Goal: Subscribe to service/newsletter

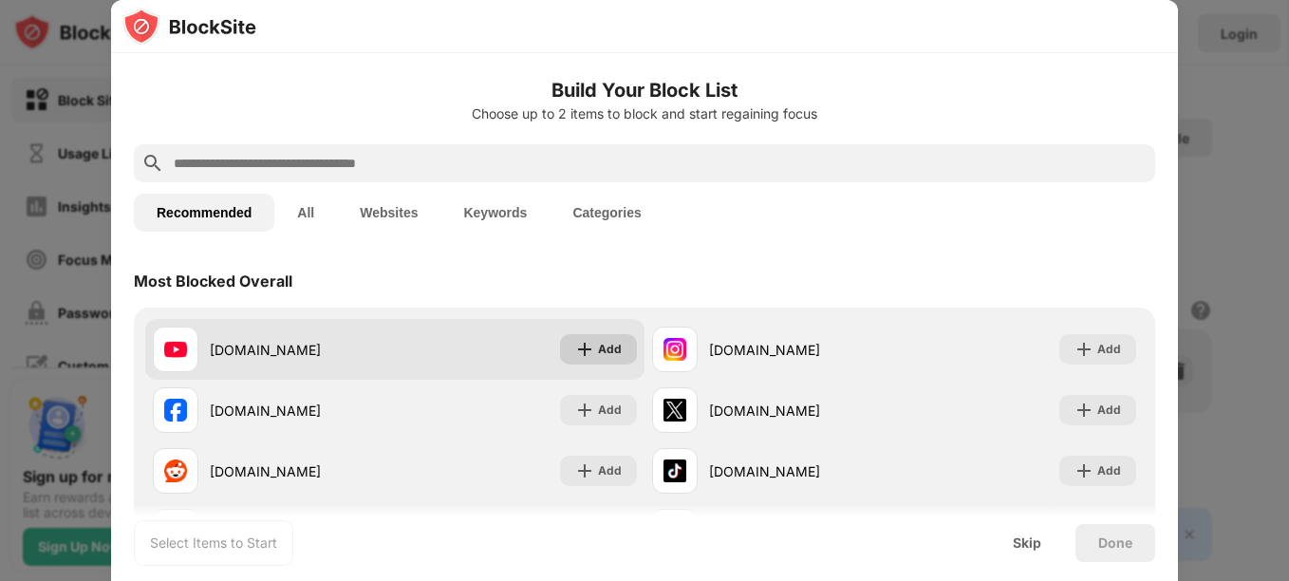
click at [585, 341] on img at bounding box center [584, 349] width 19 height 19
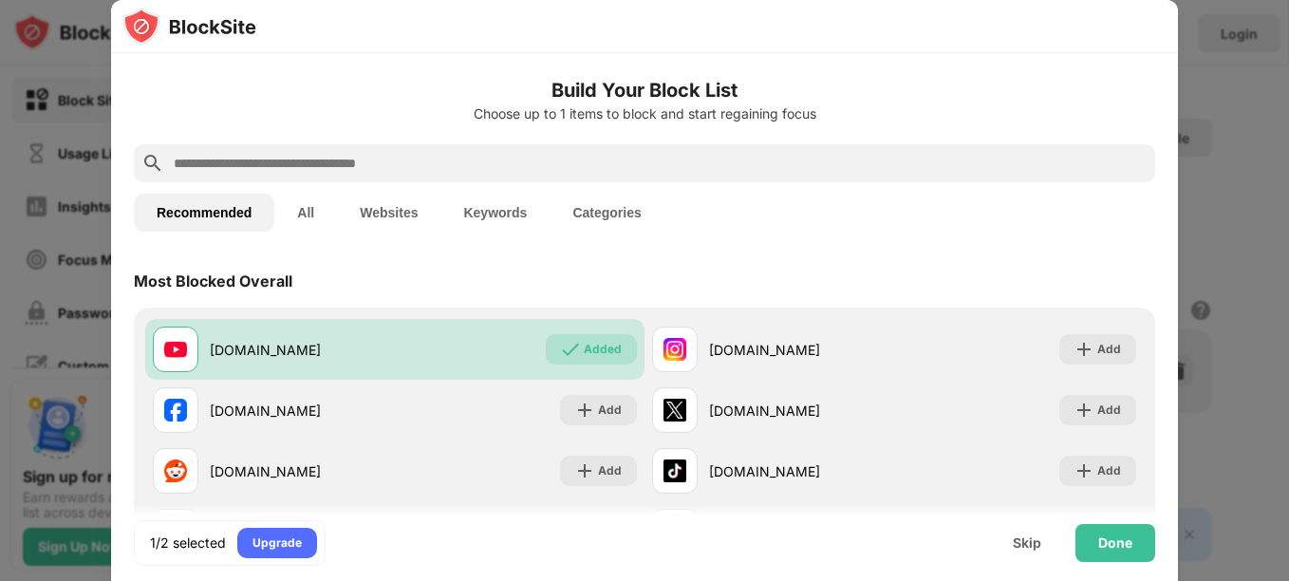
drag, startPoint x: 730, startPoint y: 149, endPoint x: 654, endPoint y: 160, distance: 76.8
click at [654, 160] on input "text" at bounding box center [660, 163] width 976 height 23
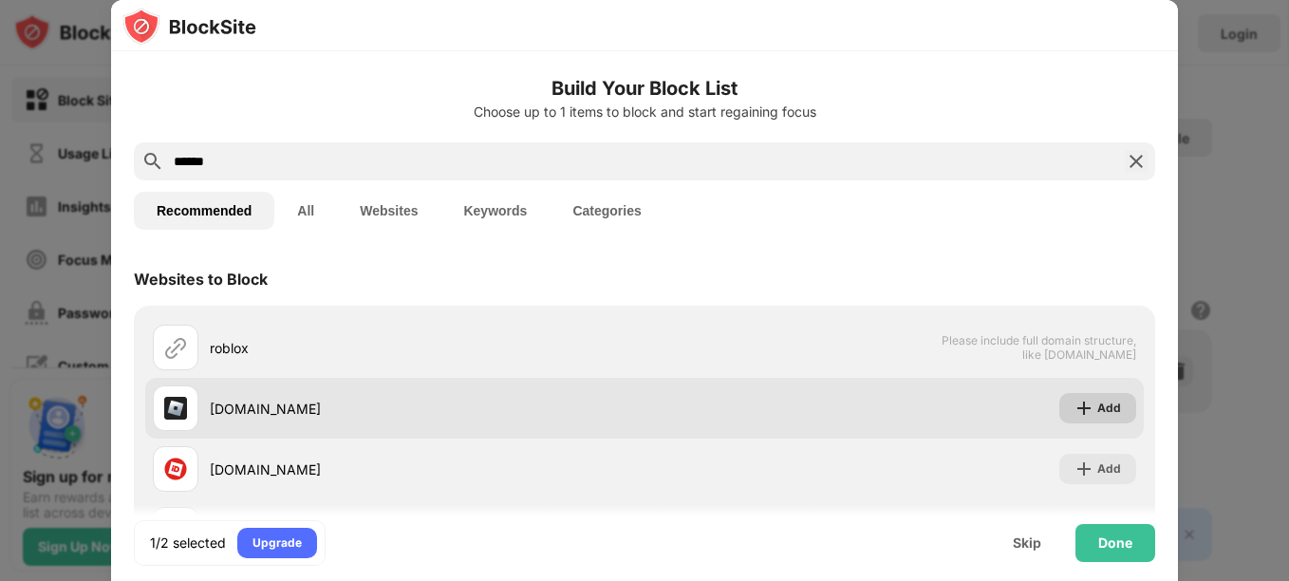
type input "******"
click at [1075, 408] on img at bounding box center [1084, 408] width 19 height 19
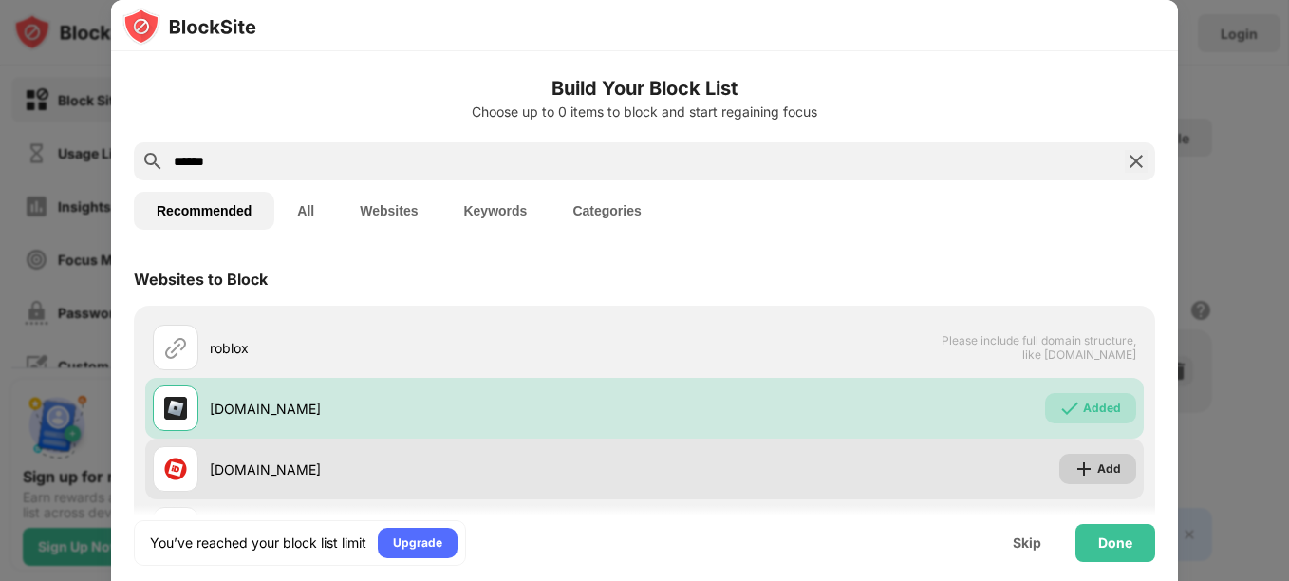
click at [1075, 466] on img at bounding box center [1084, 469] width 19 height 19
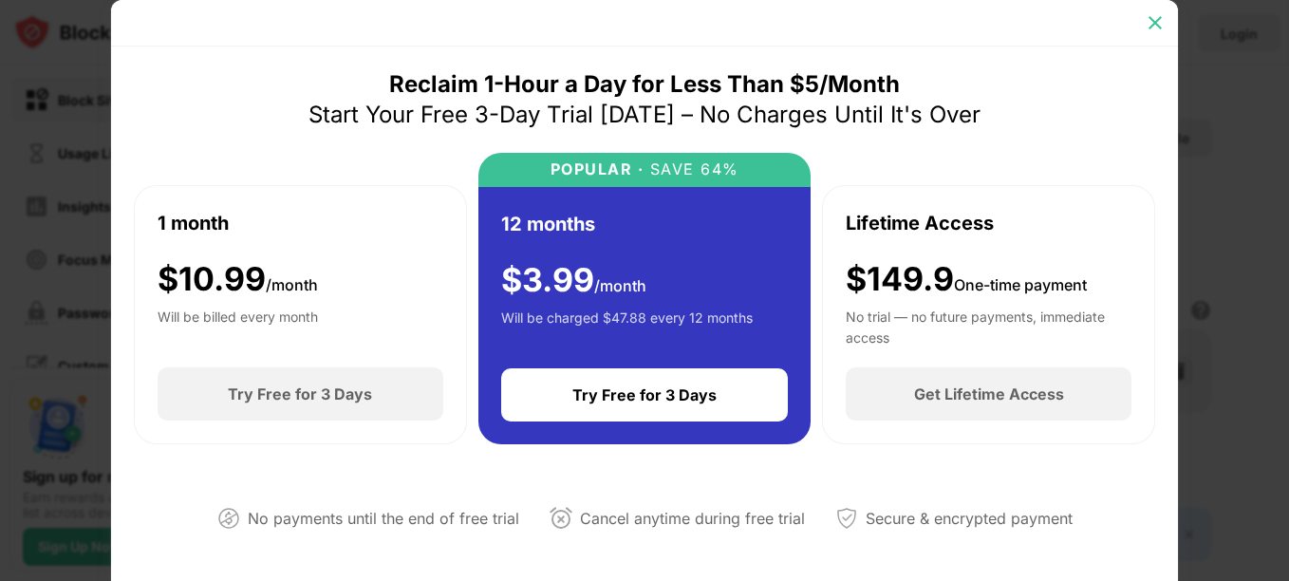
click at [1168, 21] on div at bounding box center [1155, 23] width 30 height 30
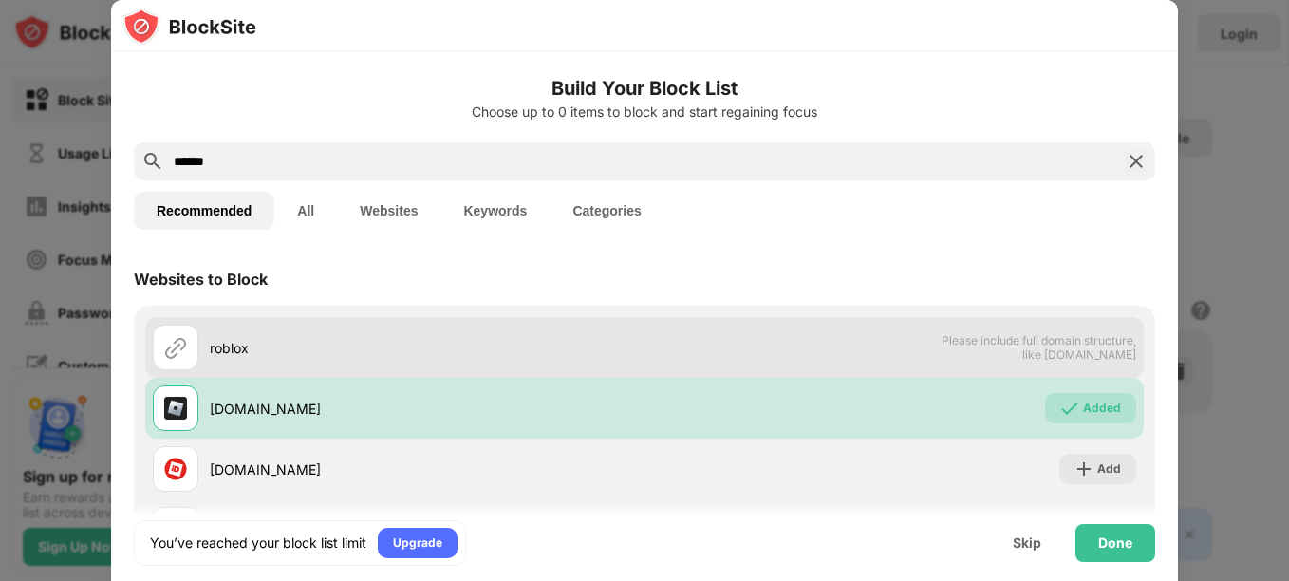
click at [1064, 359] on span "Please include full domain structure, like domain.com" at bounding box center [1039, 347] width 196 height 28
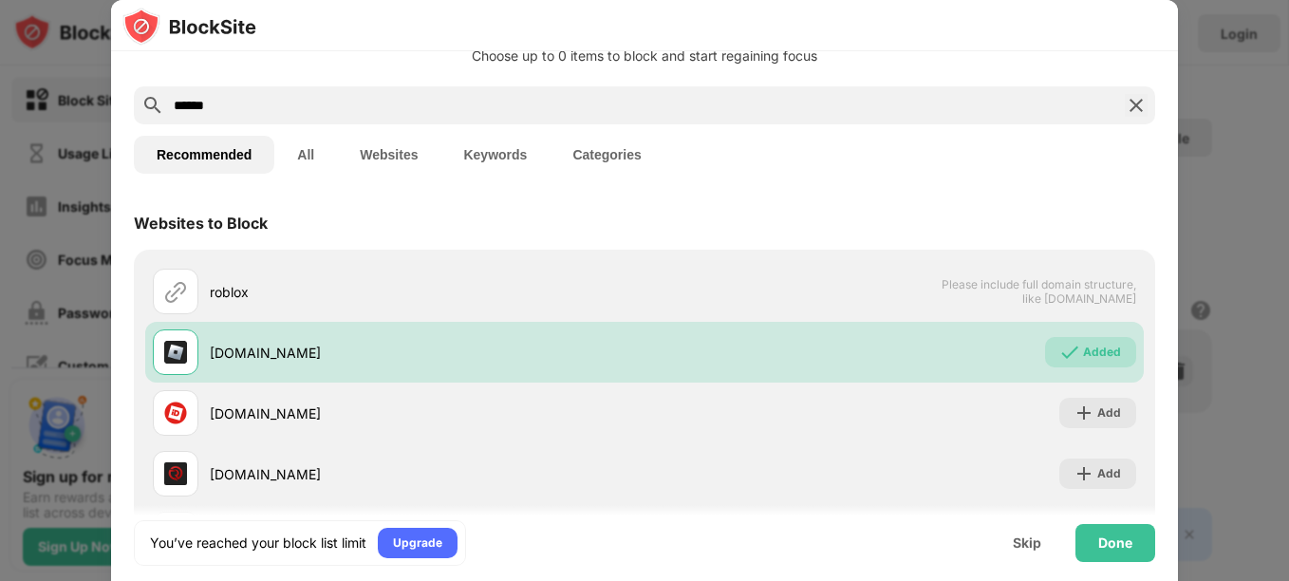
scroll to position [24, 0]
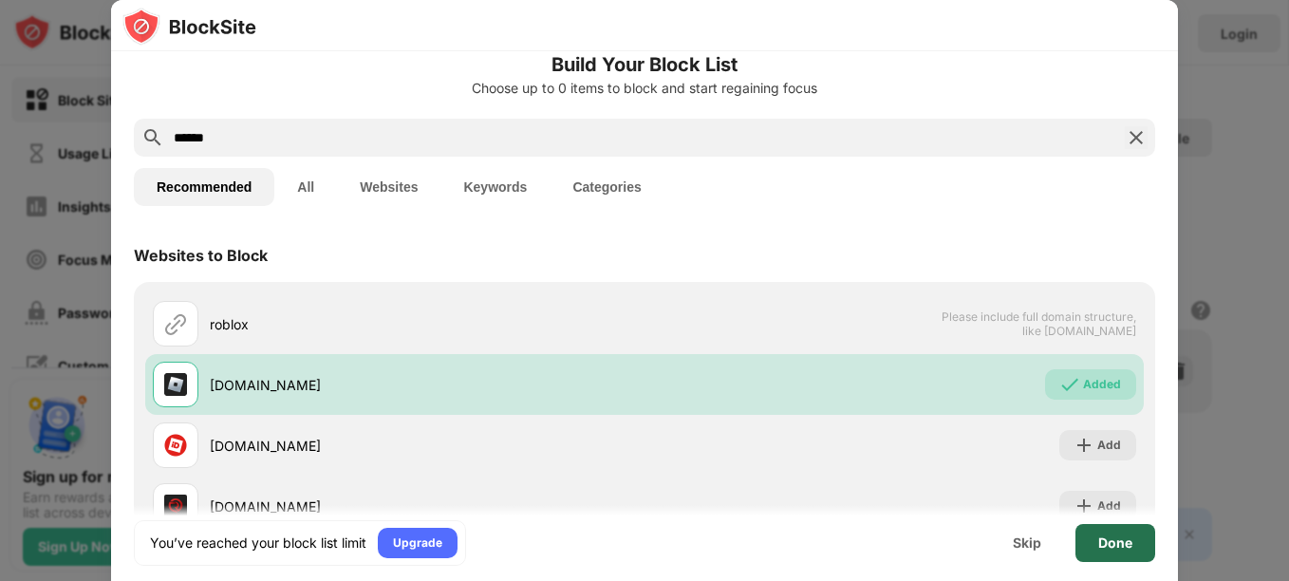
click at [1118, 542] on div "Done" at bounding box center [1116, 543] width 34 height 15
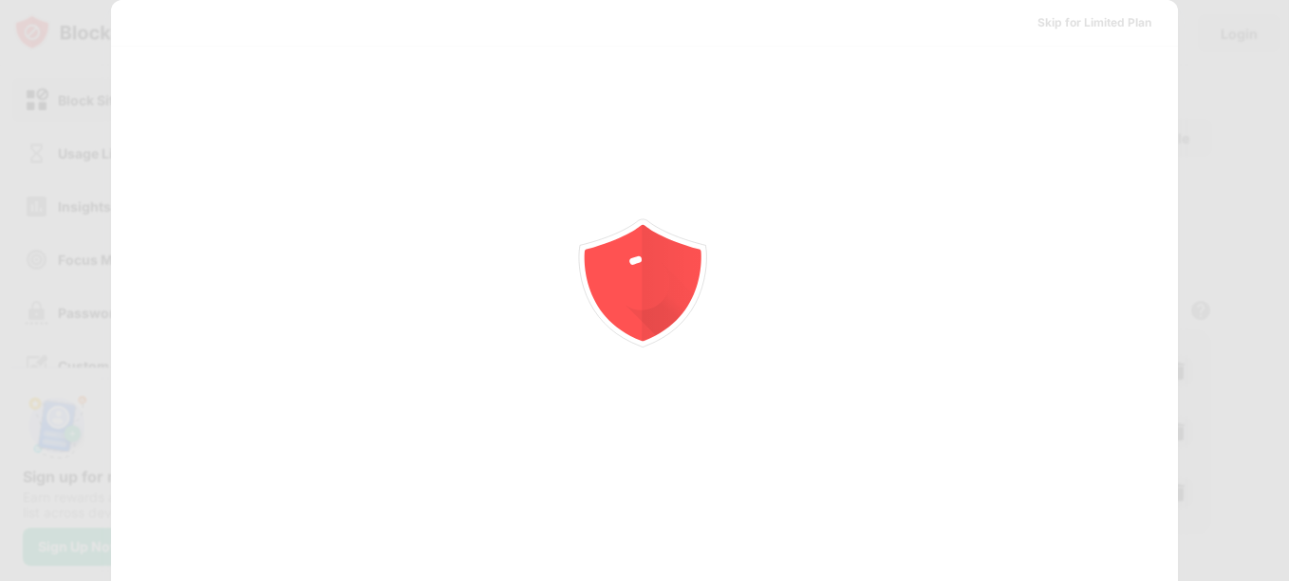
scroll to position [0, 0]
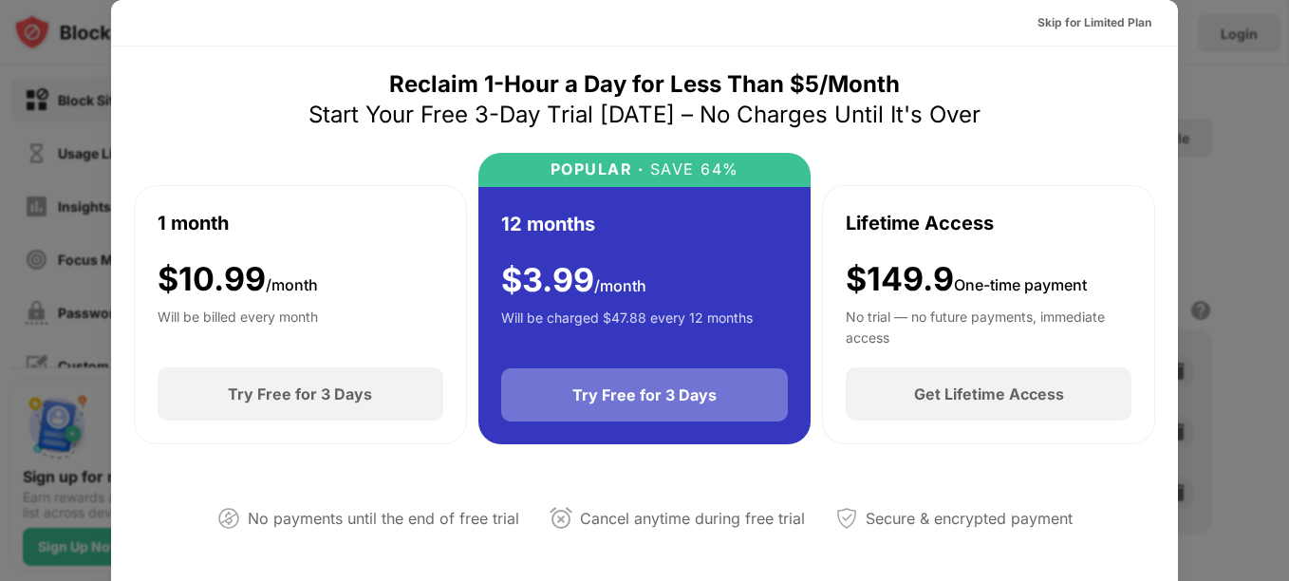
click at [771, 391] on div "Try Free for 3 Days" at bounding box center [645, 394] width 288 height 53
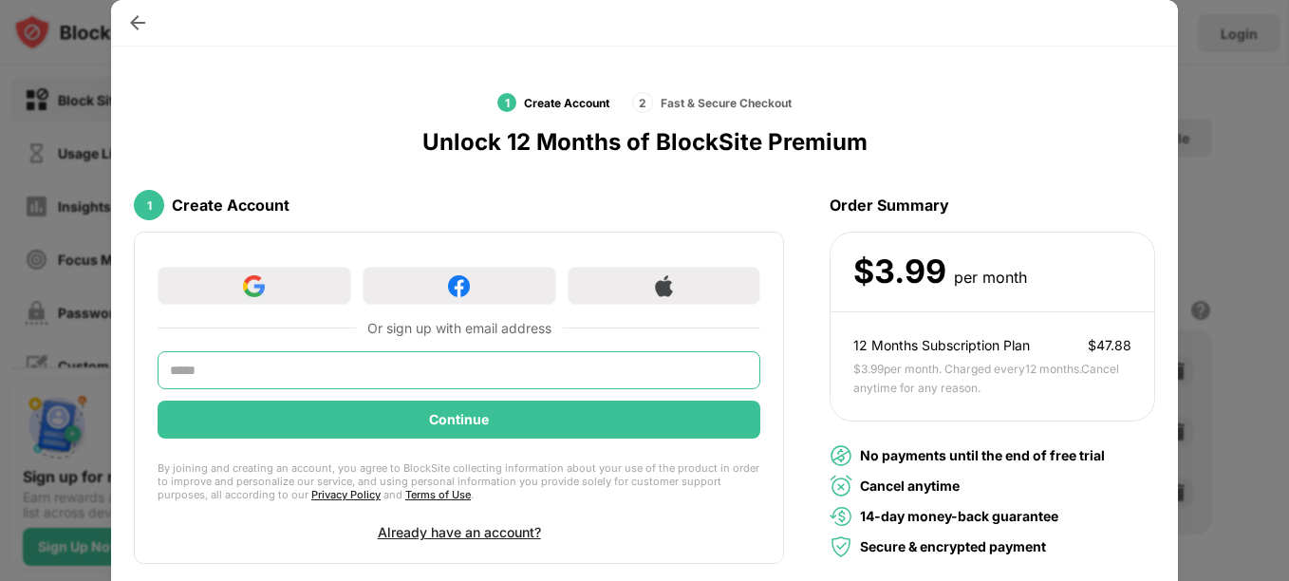
click at [548, 366] on input "text" at bounding box center [459, 370] width 603 height 38
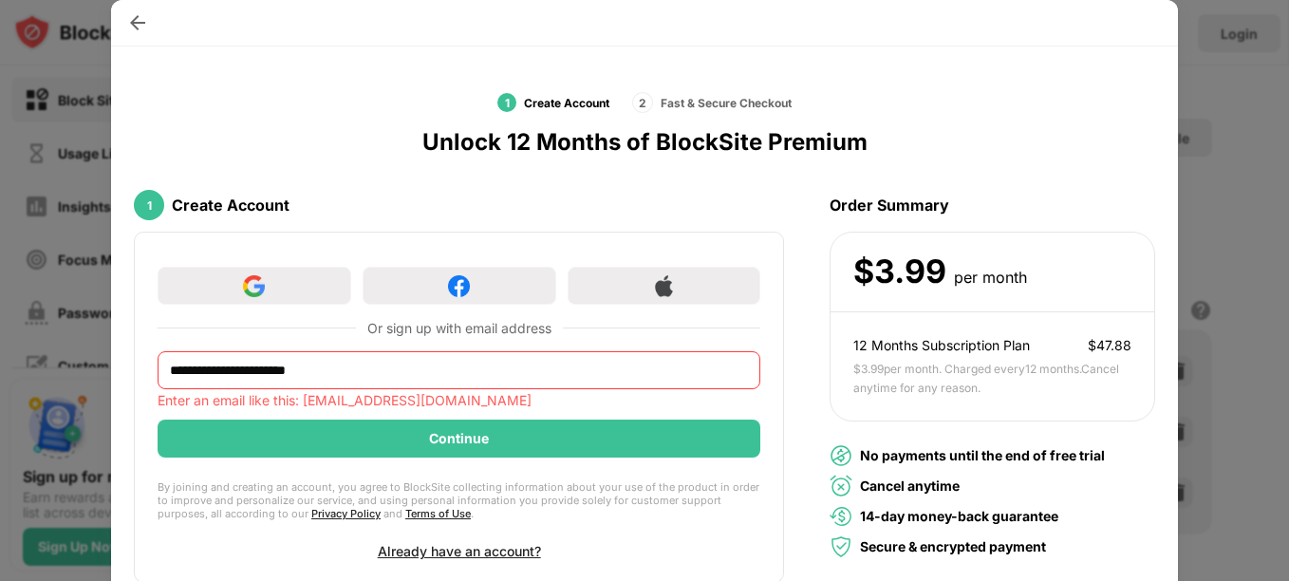
click at [506, 409] on div "**********" at bounding box center [459, 407] width 650 height 351
click at [416, 360] on input "**********" at bounding box center [459, 370] width 603 height 38
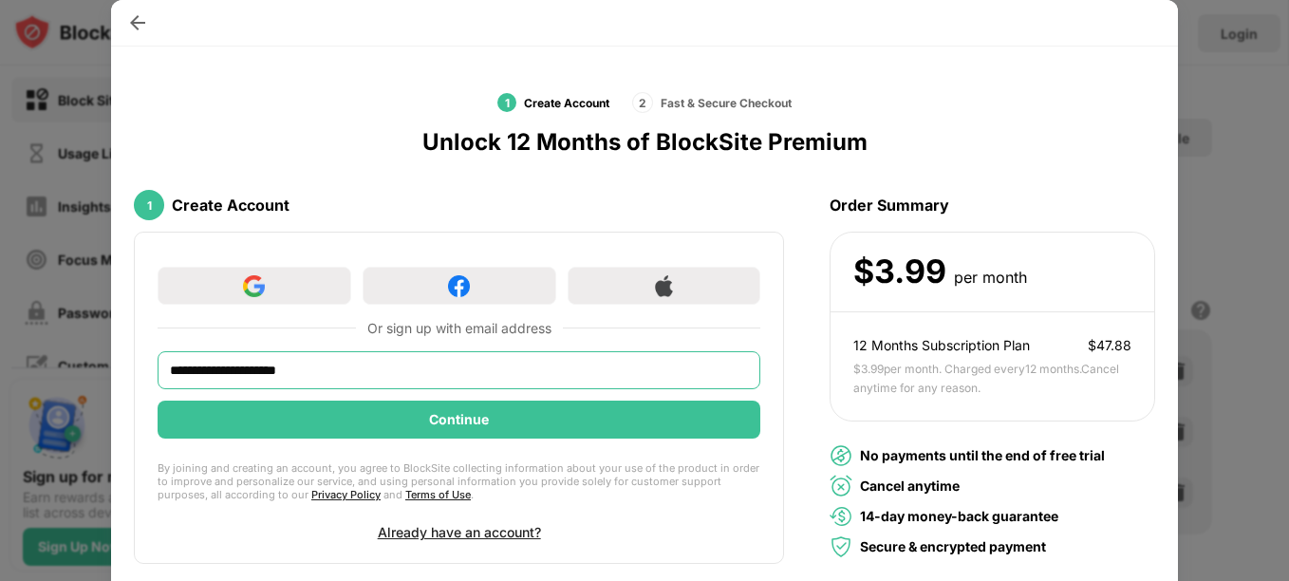
click at [331, 384] on input "**********" at bounding box center [459, 370] width 603 height 38
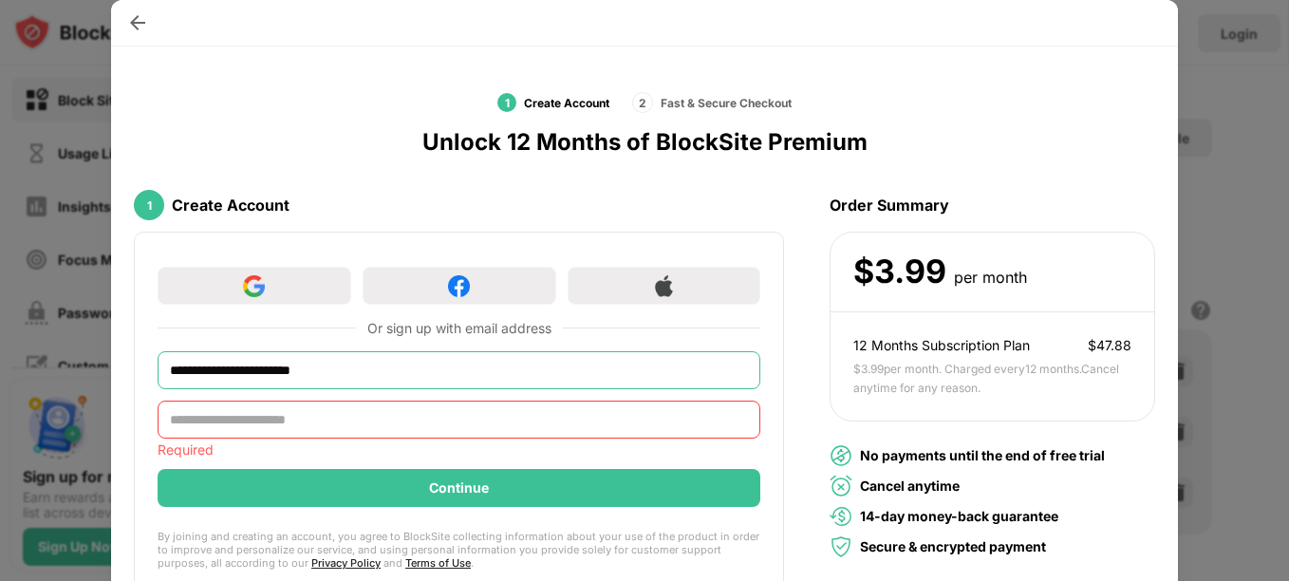
type input "**********"
click at [337, 416] on input "text" at bounding box center [459, 420] width 603 height 38
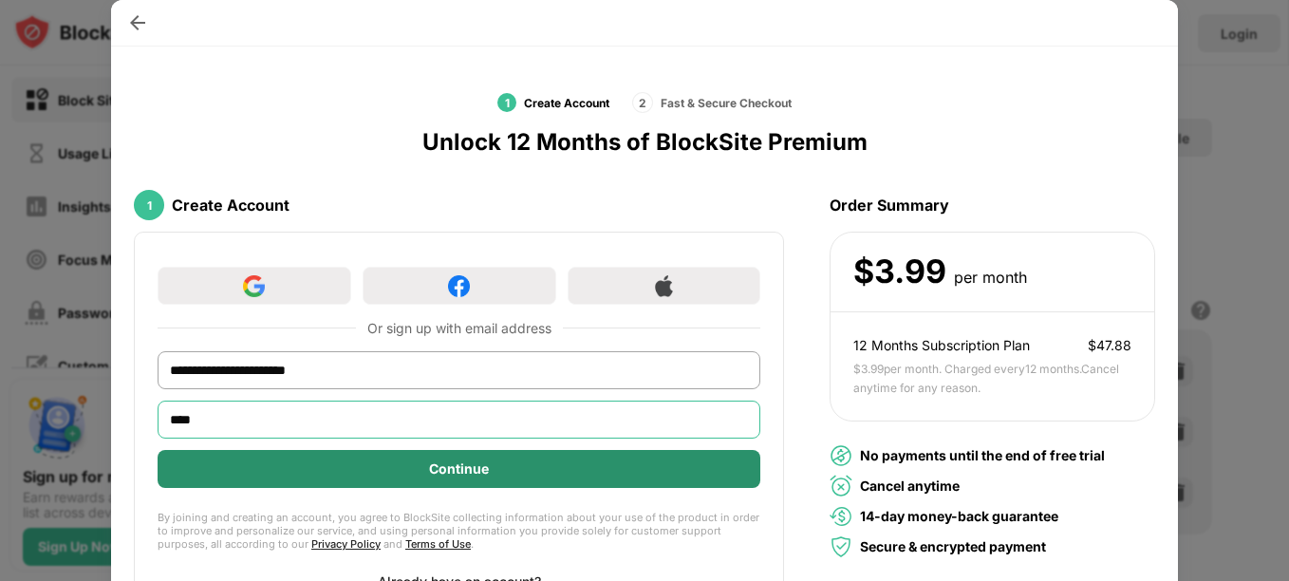
type input "****"
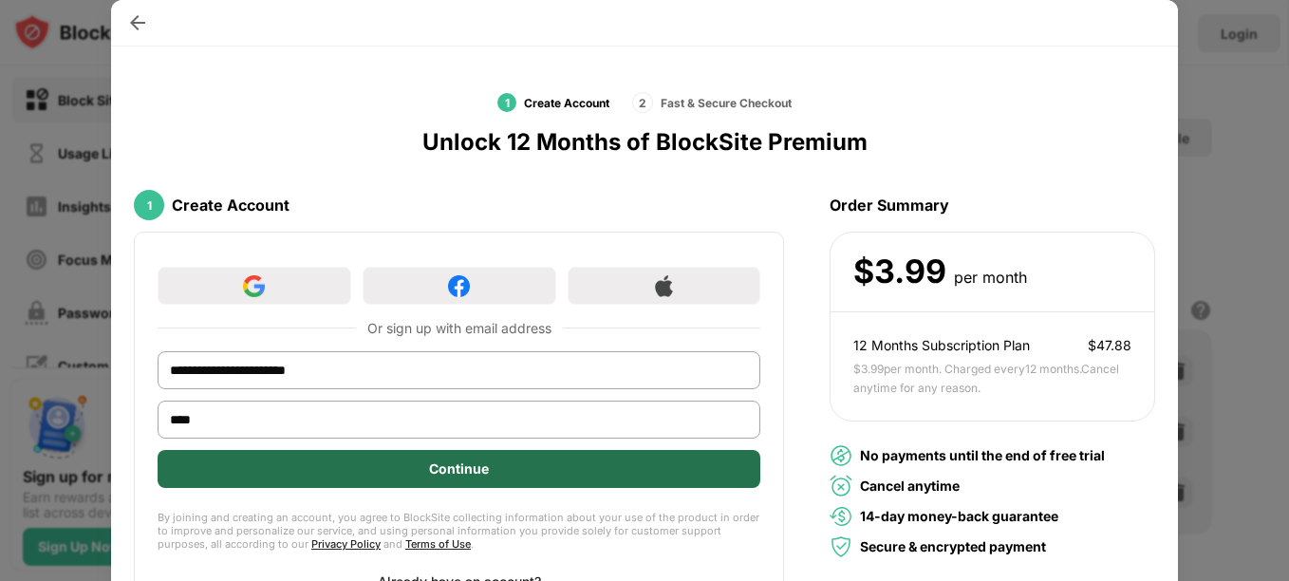
click at [486, 458] on div "Continue" at bounding box center [459, 469] width 603 height 38
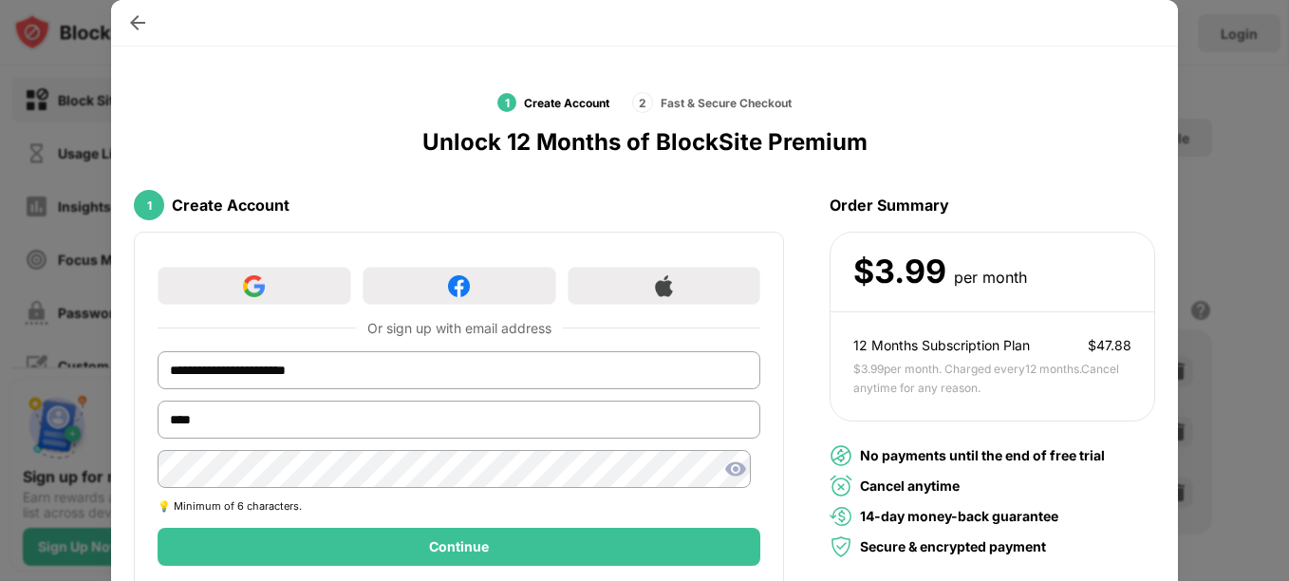
click at [724, 469] on img at bounding box center [735, 469] width 23 height 23
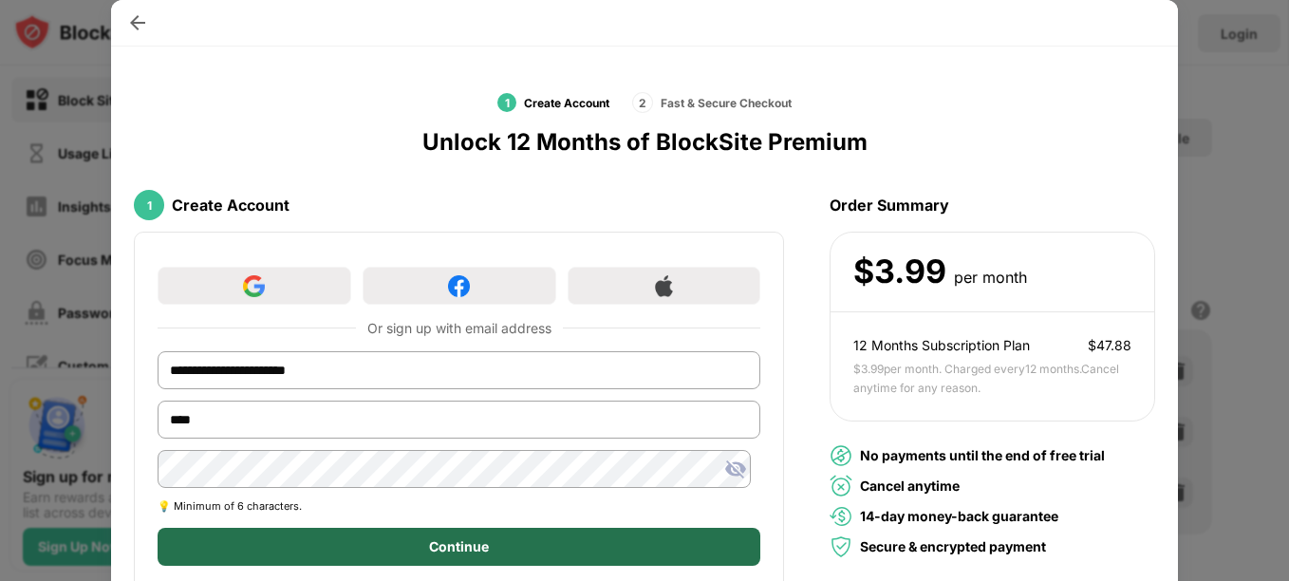
click at [617, 547] on div "Continue" at bounding box center [459, 547] width 603 height 38
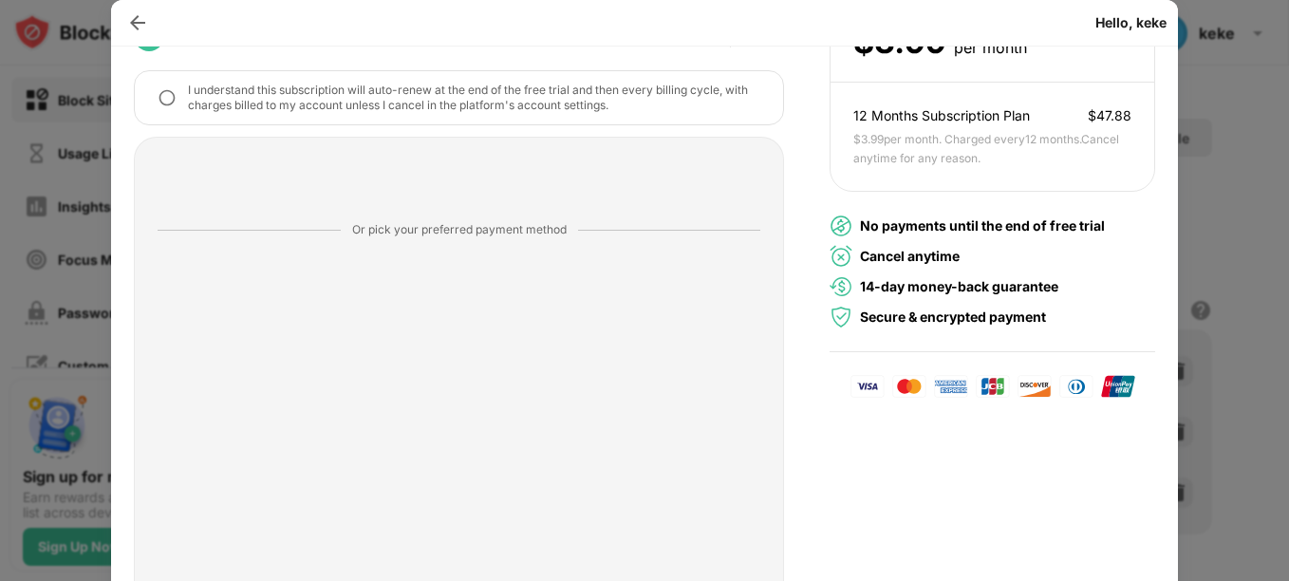
scroll to position [319, 0]
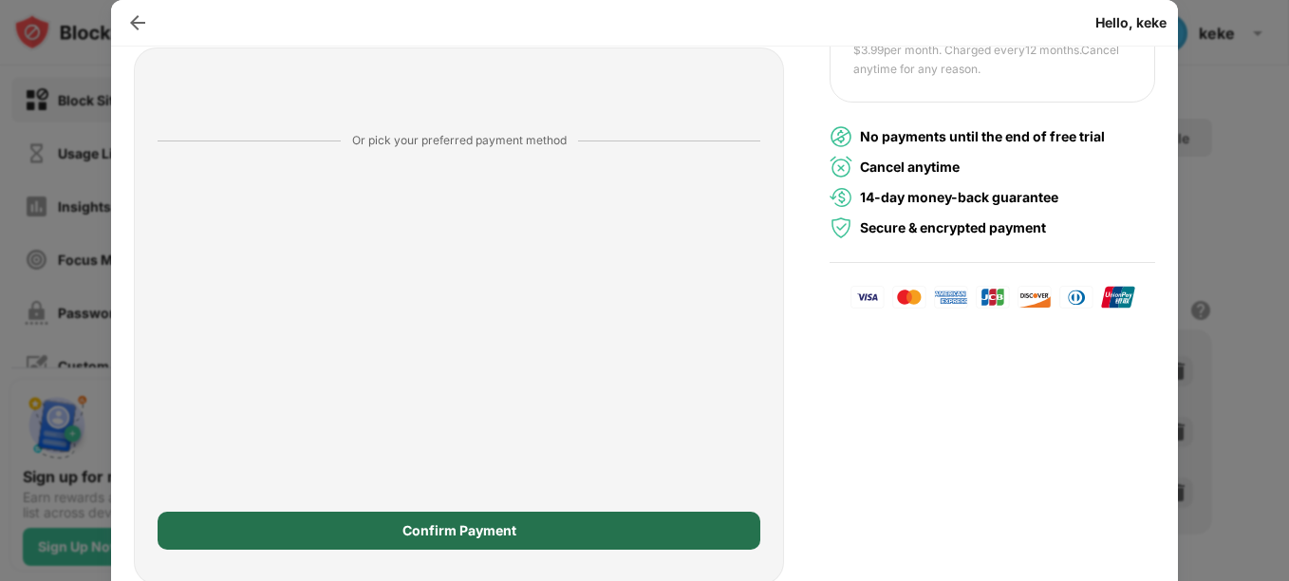
click at [436, 536] on div "Confirm Payment" at bounding box center [460, 530] width 114 height 15
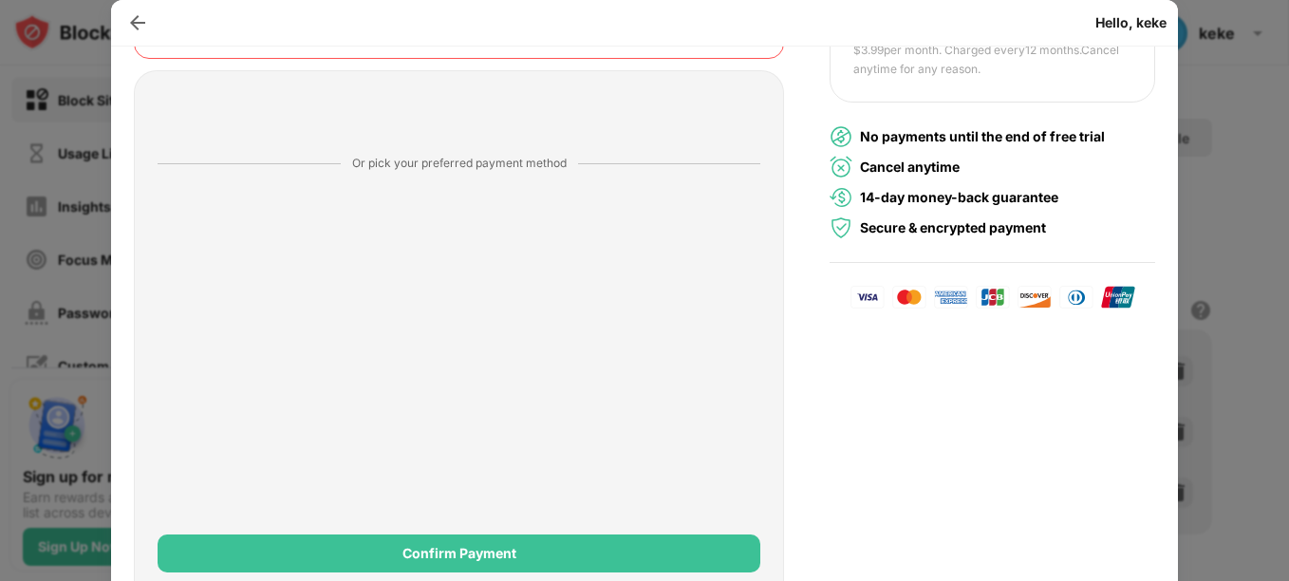
click at [436, 536] on div "Confirm Payment" at bounding box center [459, 554] width 603 height 38
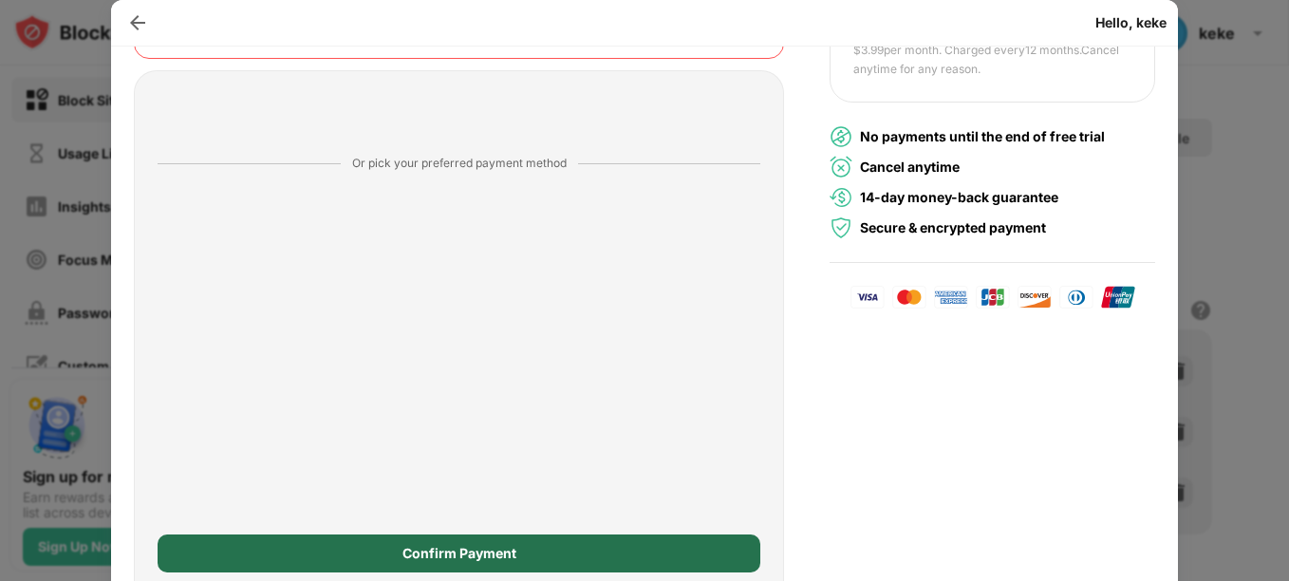
click at [463, 566] on div "Confirm Payment" at bounding box center [459, 554] width 603 height 38
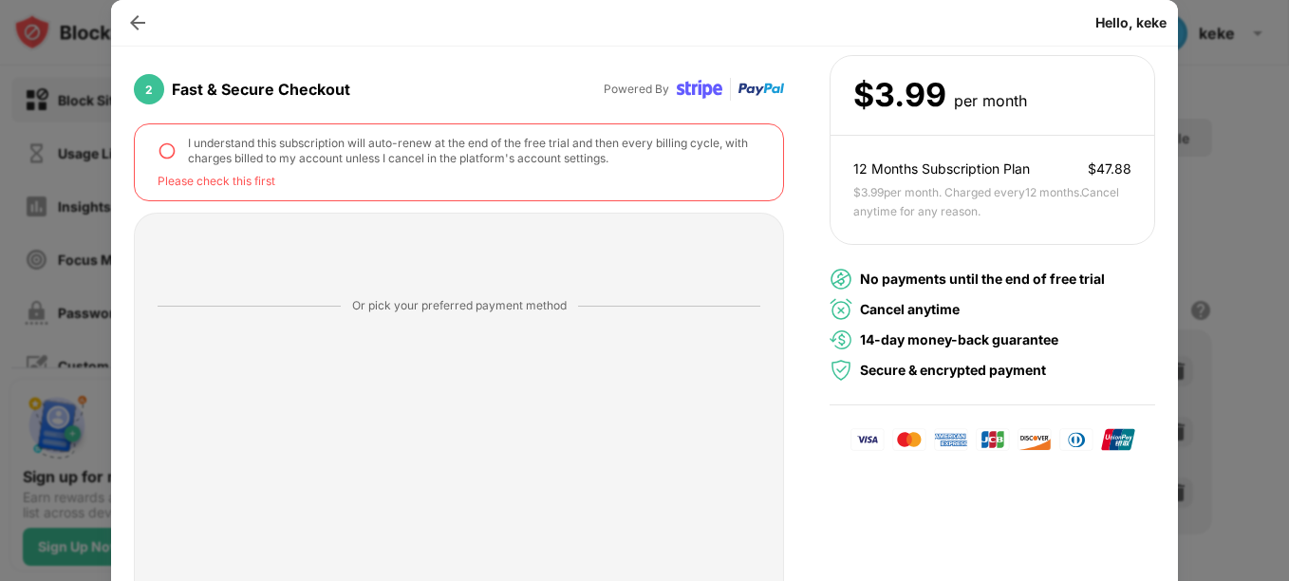
scroll to position [176, 0]
click at [167, 152] on img at bounding box center [167, 151] width 19 height 19
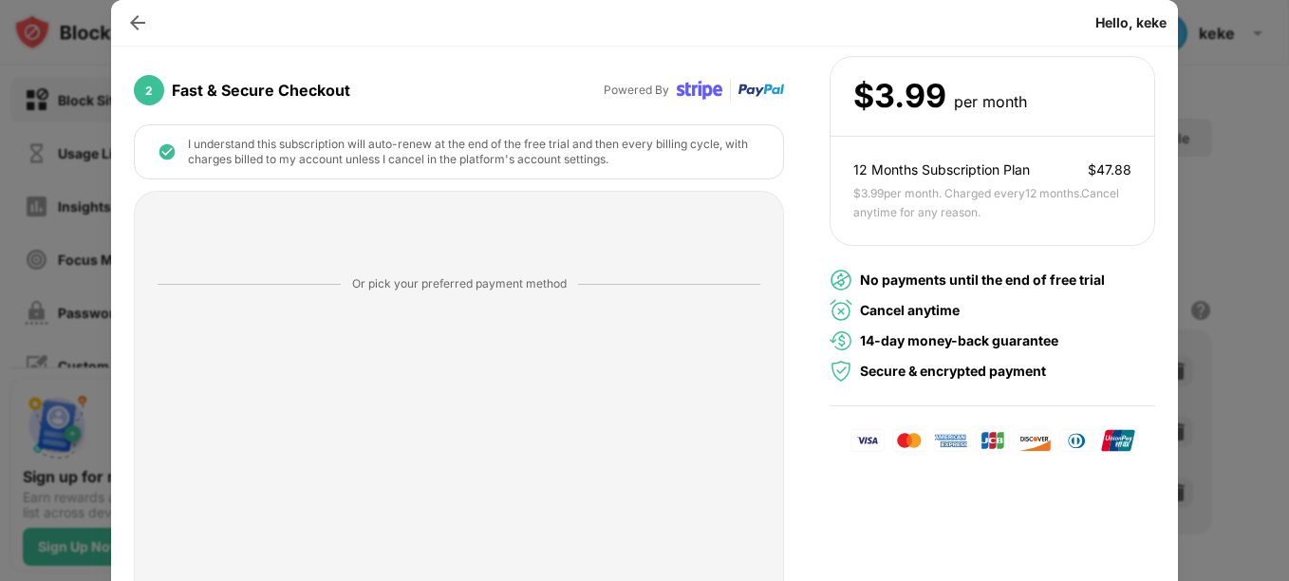
scroll to position [319, 0]
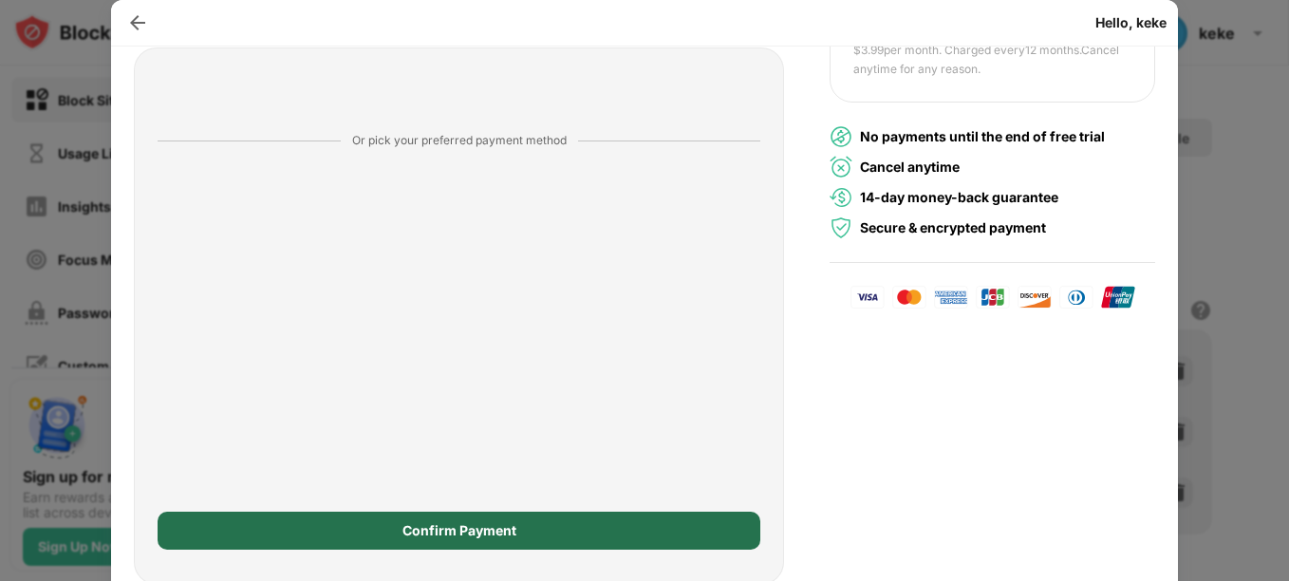
click at [554, 519] on div "Confirm Payment" at bounding box center [459, 531] width 603 height 38
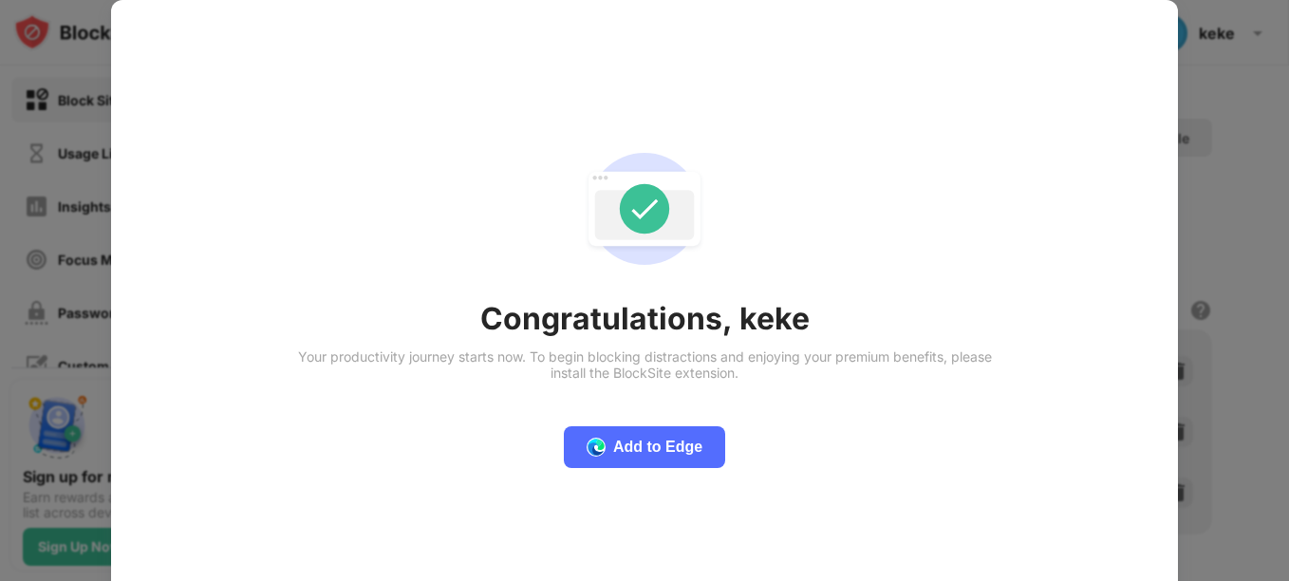
scroll to position [0, 0]
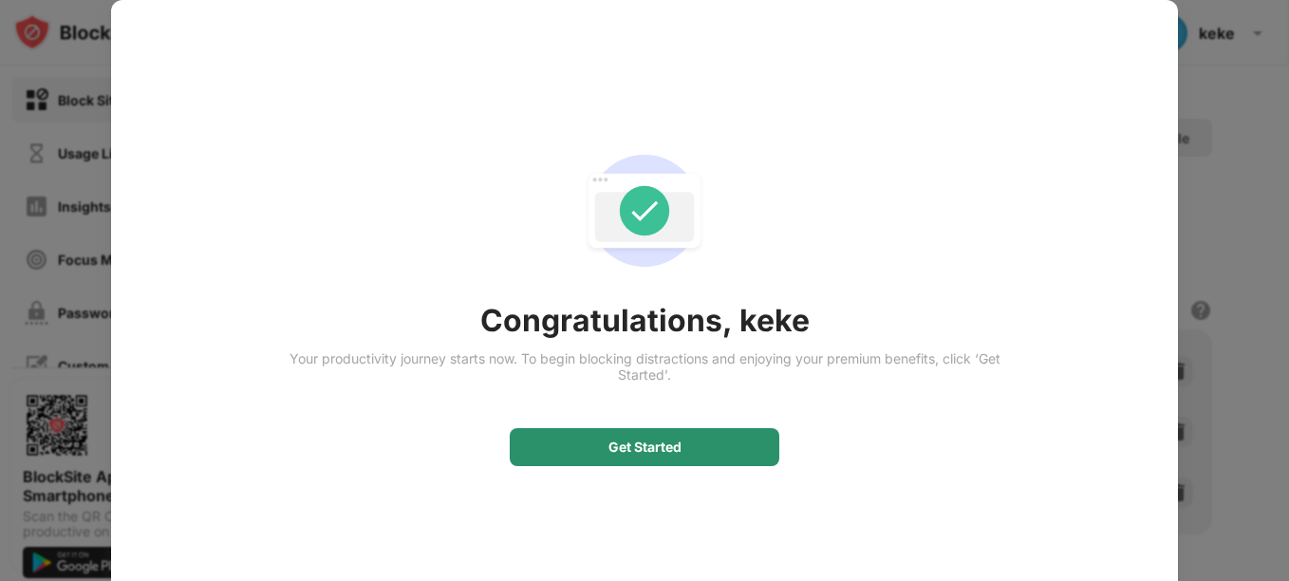
click at [578, 454] on div "Get Started" at bounding box center [645, 447] width 270 height 38
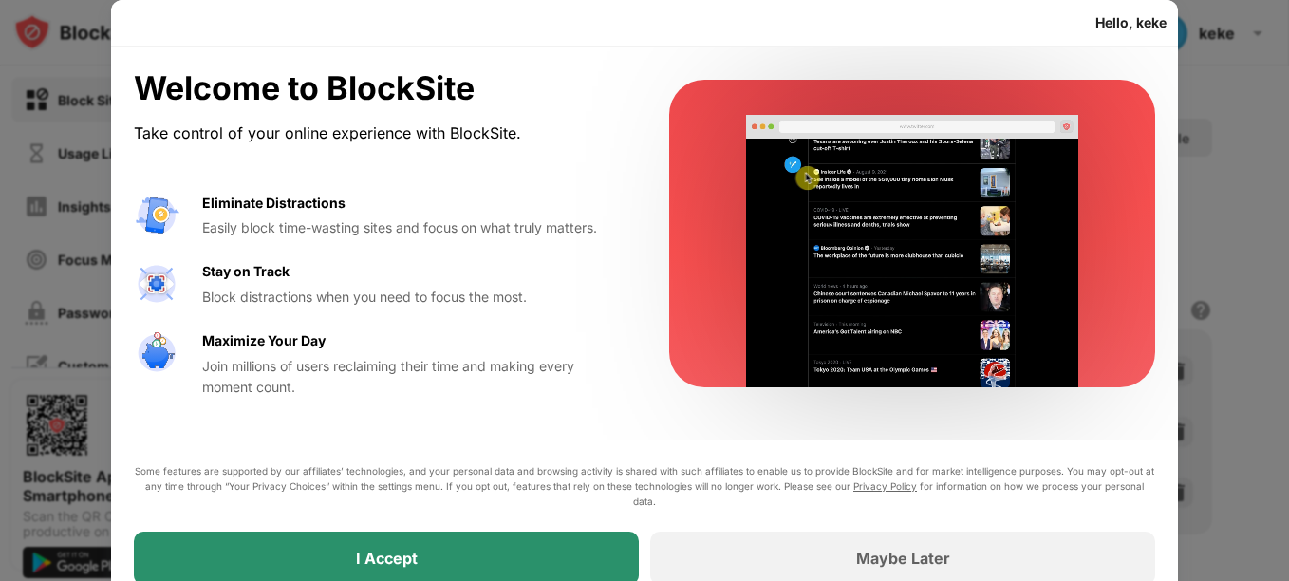
click at [554, 542] on div "I Accept" at bounding box center [386, 558] width 505 height 53
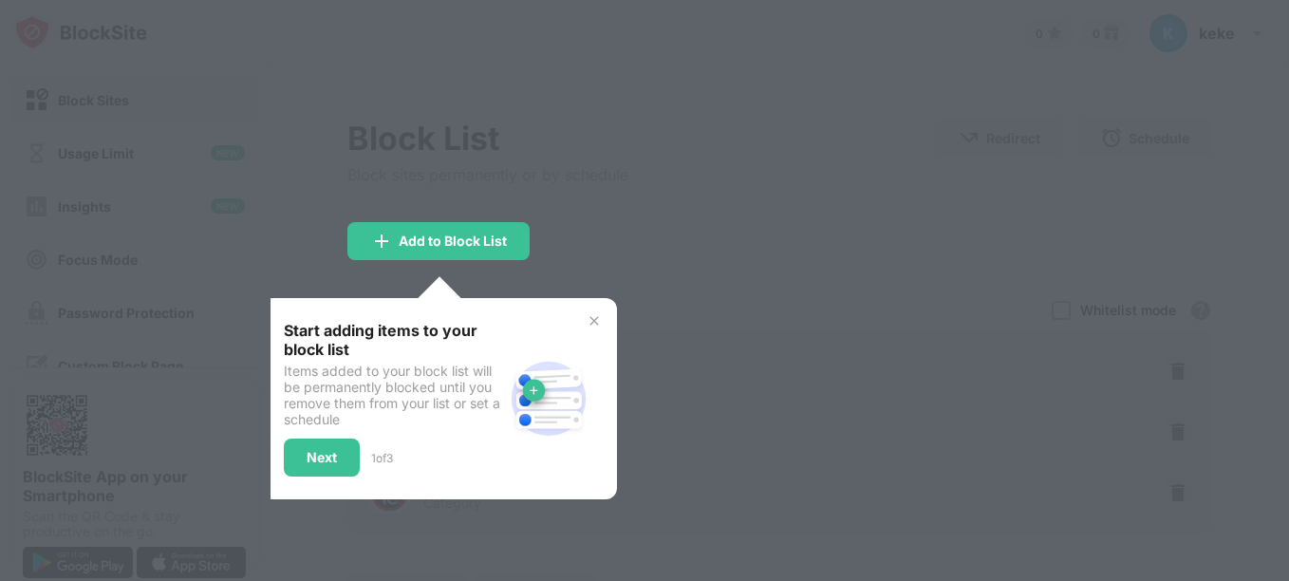
click at [596, 315] on img at bounding box center [594, 320] width 15 height 15
